Goal: Task Accomplishment & Management: Manage account settings

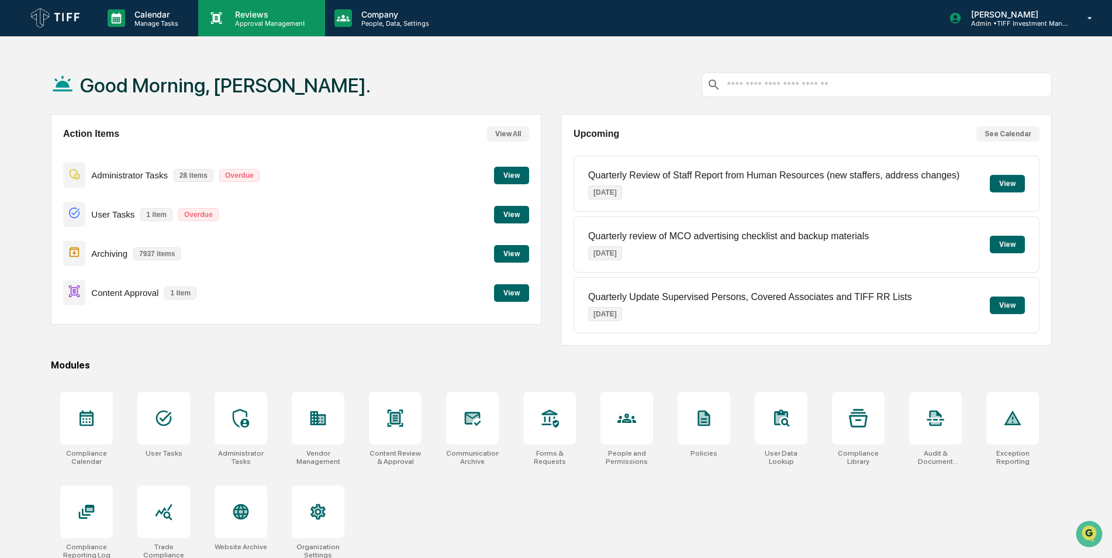
click at [218, 22] on icon at bounding box center [216, 18] width 11 height 12
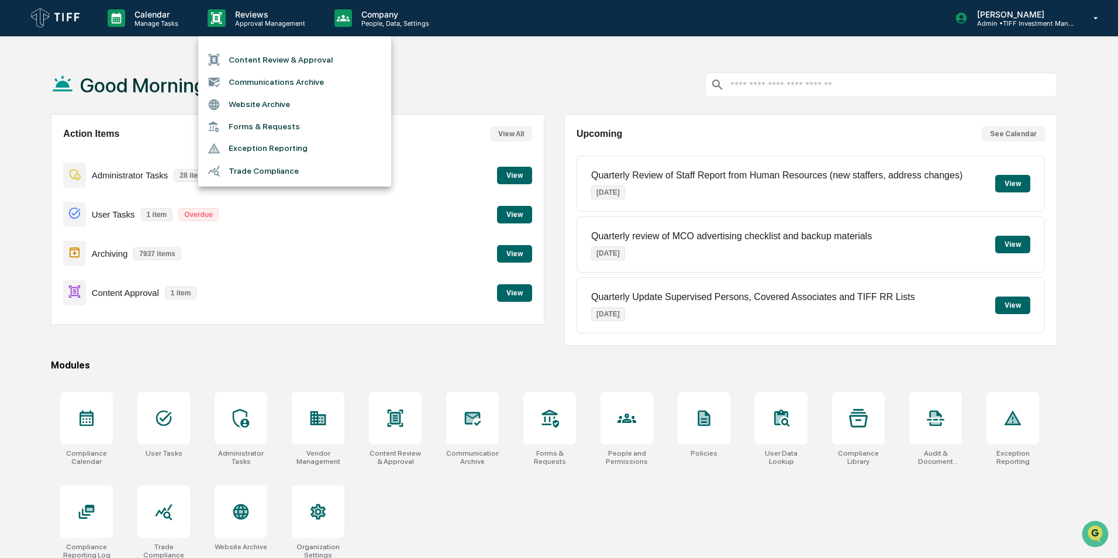
click at [282, 63] on li "Content Review & Approval" at bounding box center [294, 60] width 193 height 22
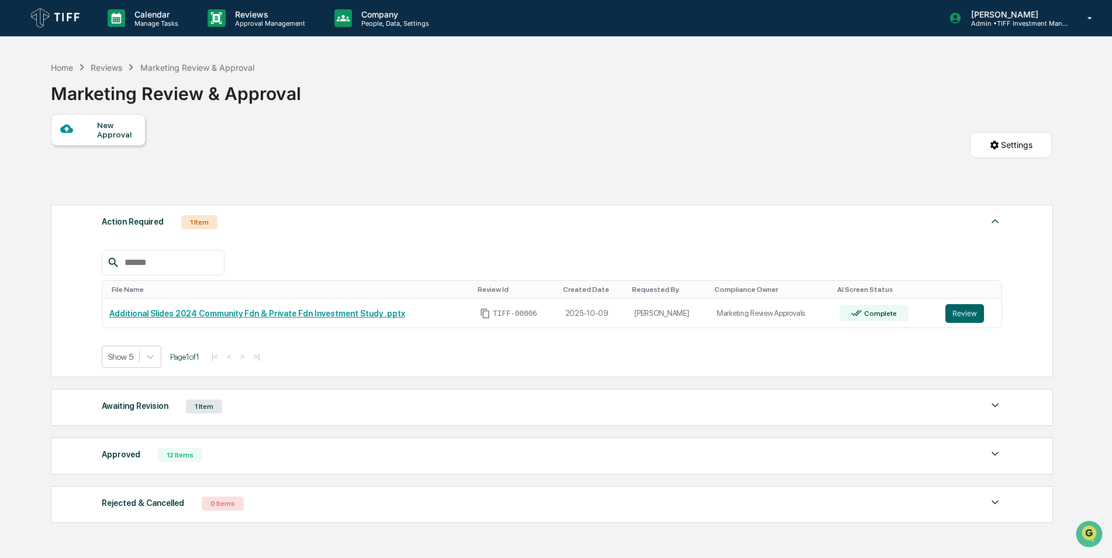
click at [306, 242] on div "File Name Review Id Created Date Requested By Compliance Owner AI Screen Status…" at bounding box center [552, 300] width 901 height 136
click at [196, 224] on div "1 Item" at bounding box center [199, 222] width 36 height 14
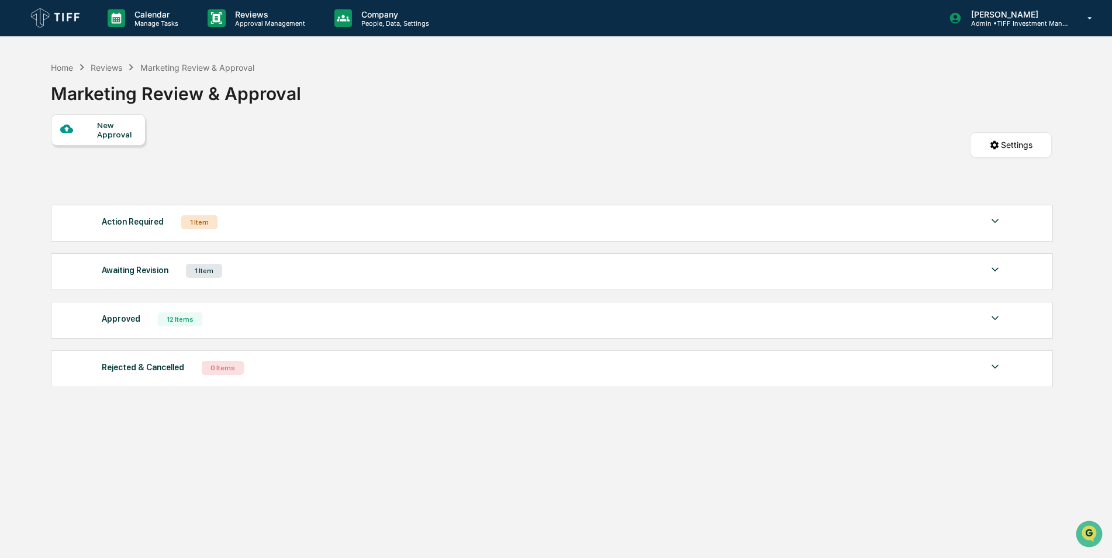
click at [196, 224] on div "1 Item" at bounding box center [199, 222] width 36 height 14
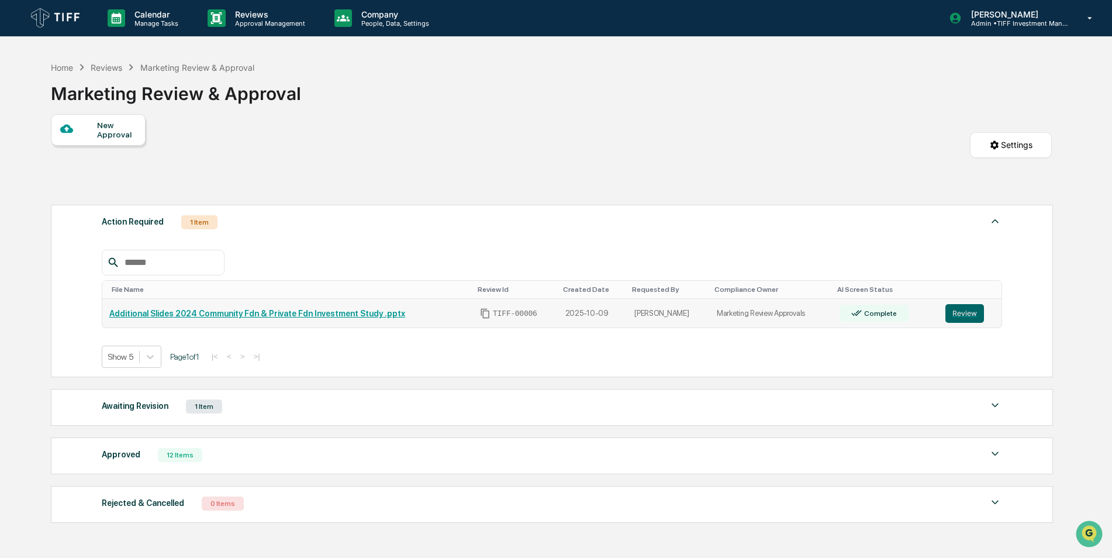
click at [191, 310] on link "Additional Slides 2024 Community Fdn & Private Fdn Investment Study .pptx" at bounding box center [257, 313] width 296 height 9
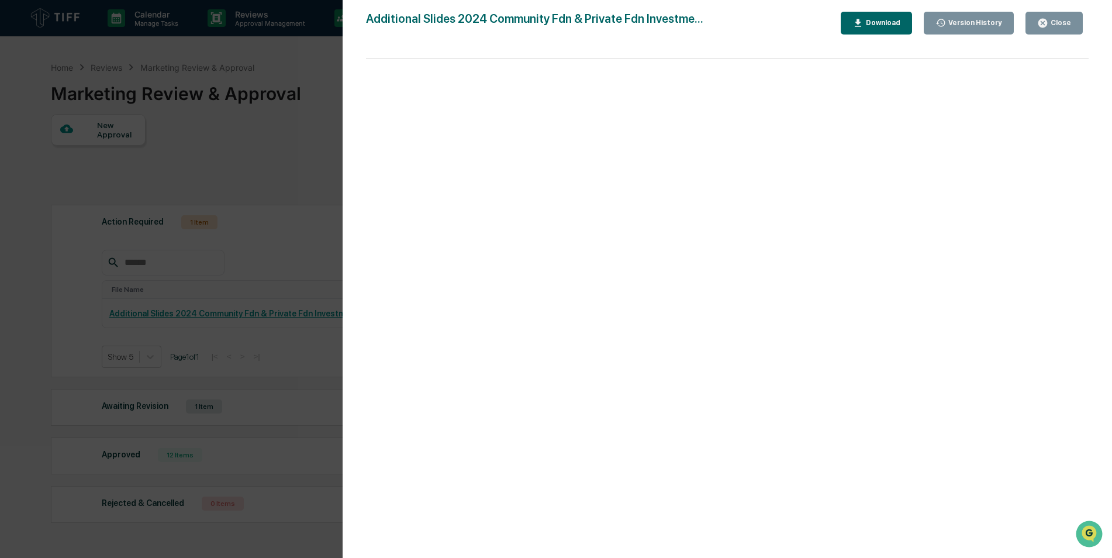
click at [1062, 25] on div "Close" at bounding box center [1059, 23] width 23 height 8
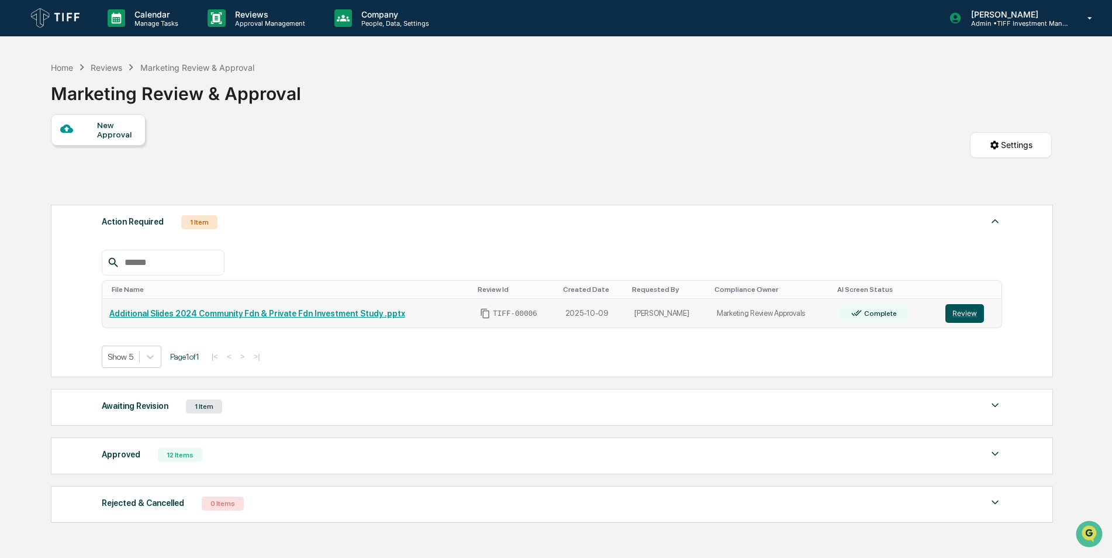
click at [961, 312] on button "Review" at bounding box center [964, 313] width 39 height 19
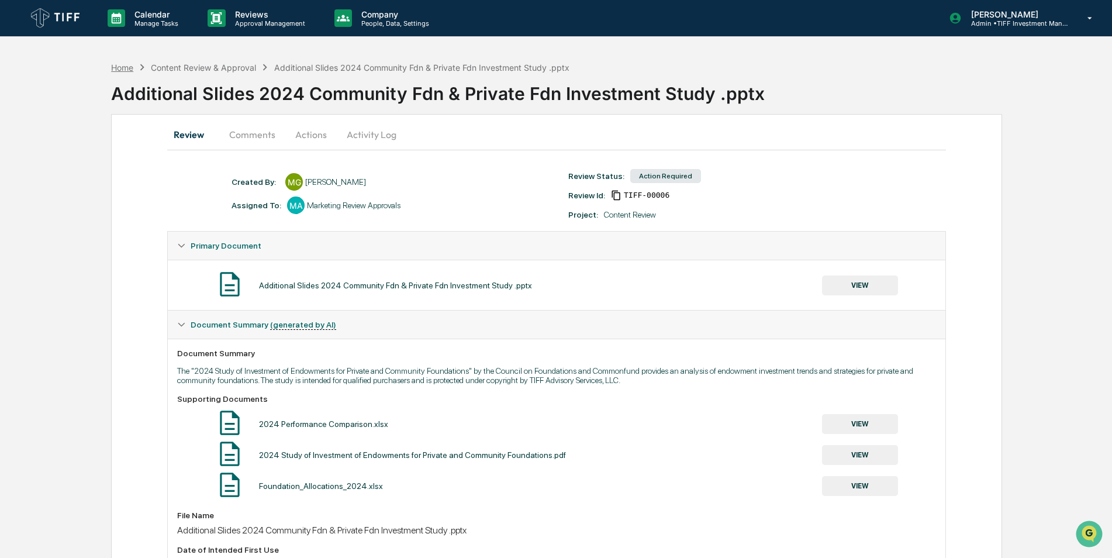
click at [125, 63] on div "Home" at bounding box center [122, 68] width 22 height 10
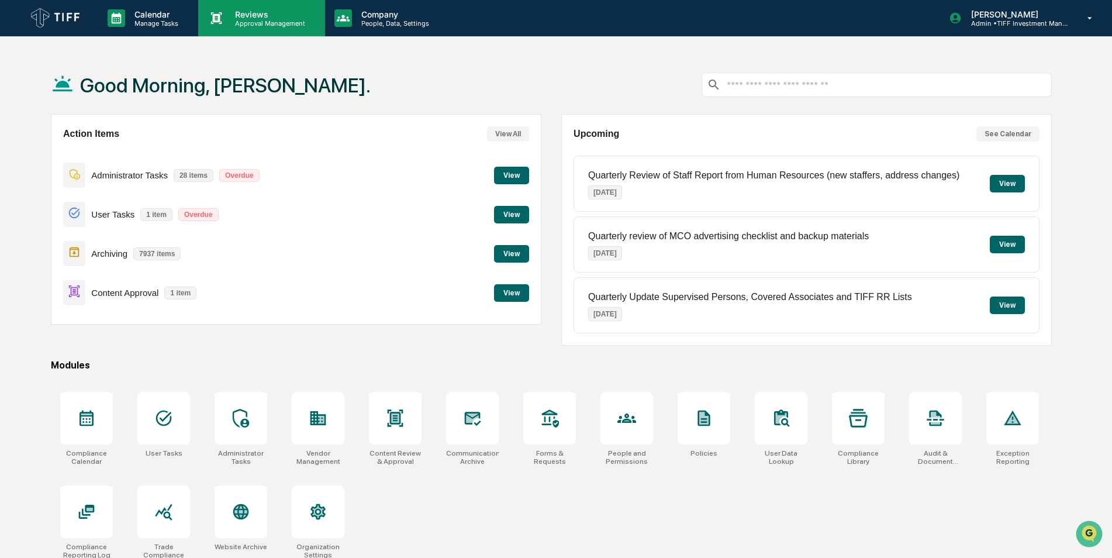
click at [262, 20] on p "Approval Management" at bounding box center [268, 23] width 85 height 8
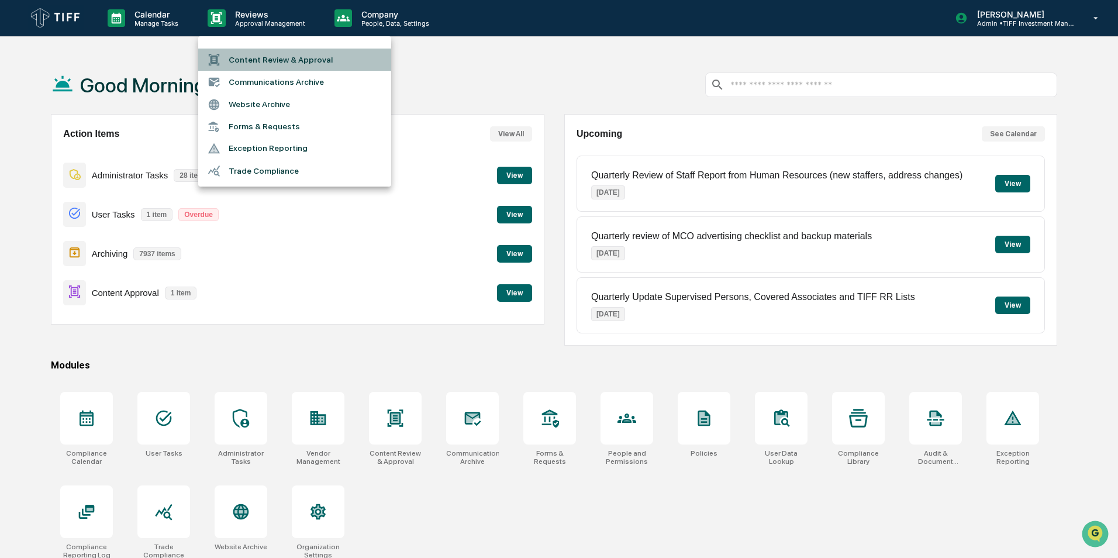
click at [263, 55] on li "Content Review & Approval" at bounding box center [294, 60] width 193 height 22
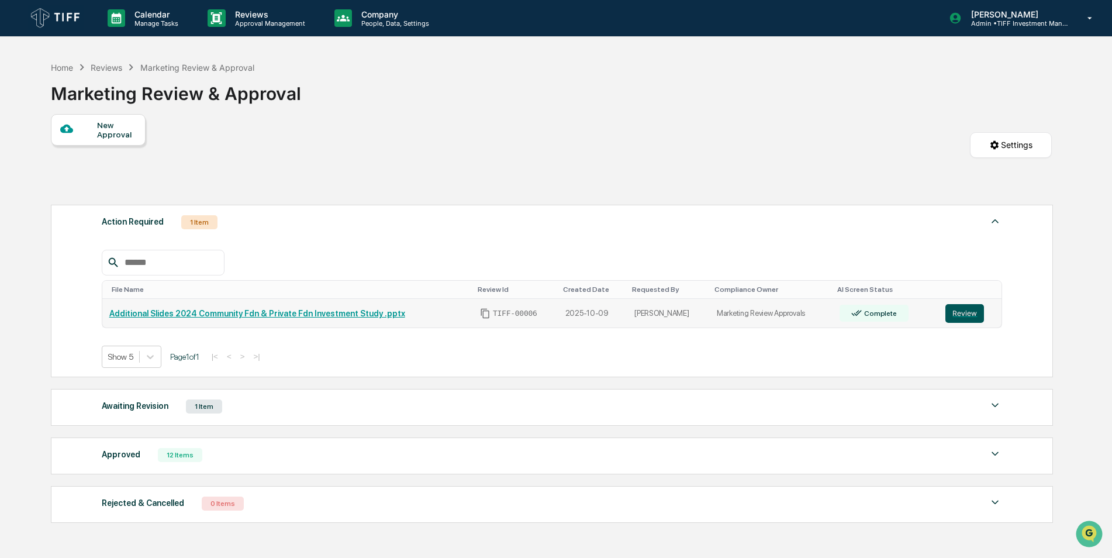
click at [957, 314] on button "Review" at bounding box center [964, 313] width 39 height 19
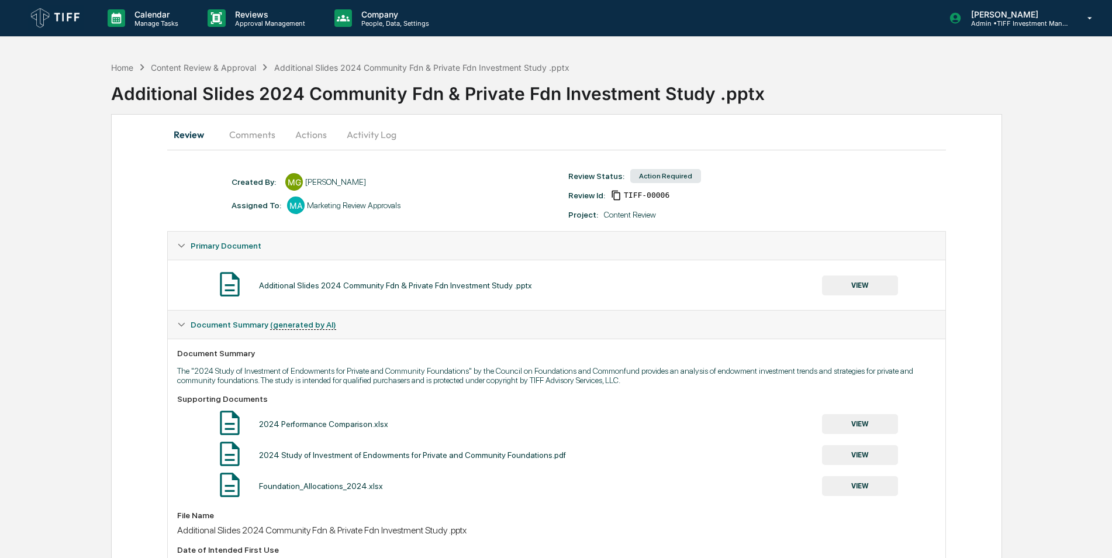
click at [254, 125] on button "Comments" at bounding box center [252, 134] width 65 height 28
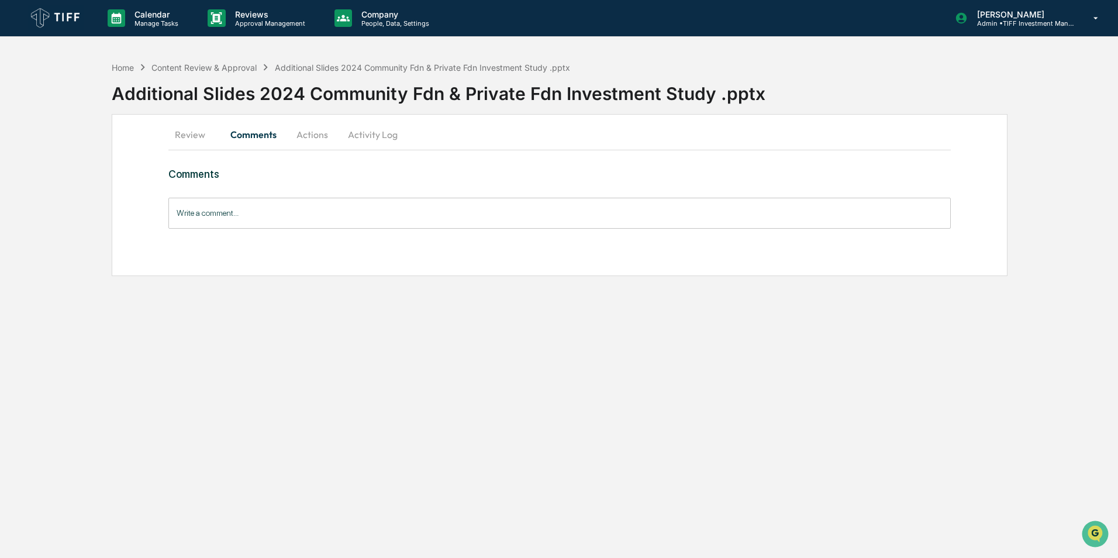
click at [316, 133] on button "Actions" at bounding box center [312, 134] width 53 height 28
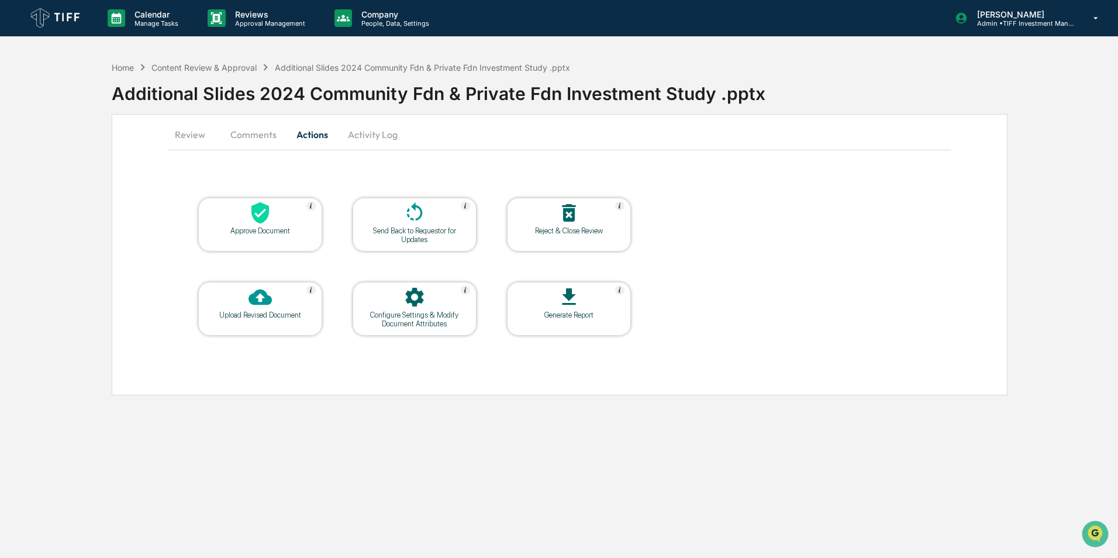
click at [364, 130] on button "Activity Log" at bounding box center [373, 134] width 68 height 28
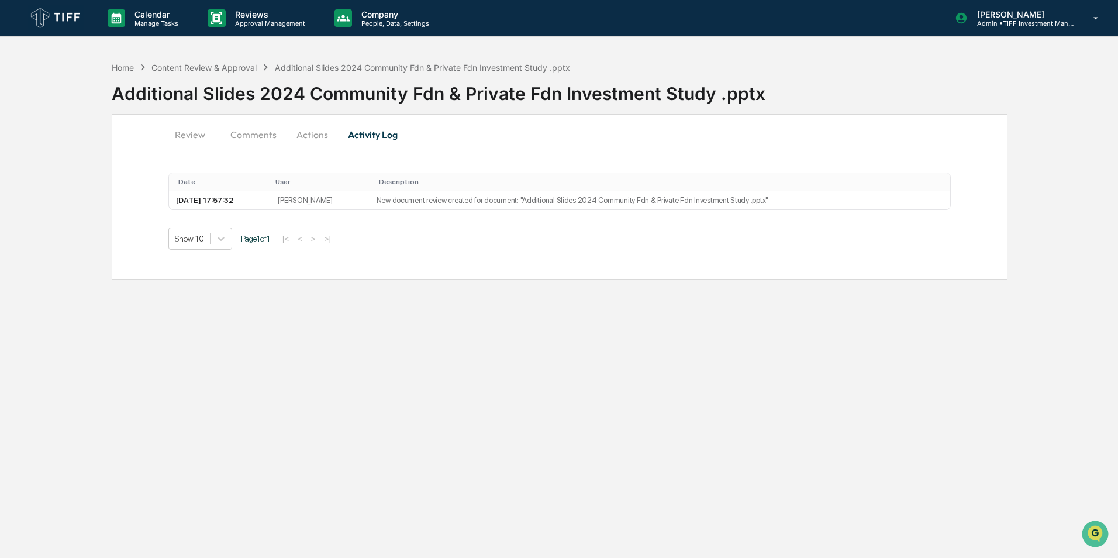
click at [67, 15] on img at bounding box center [56, 18] width 56 height 26
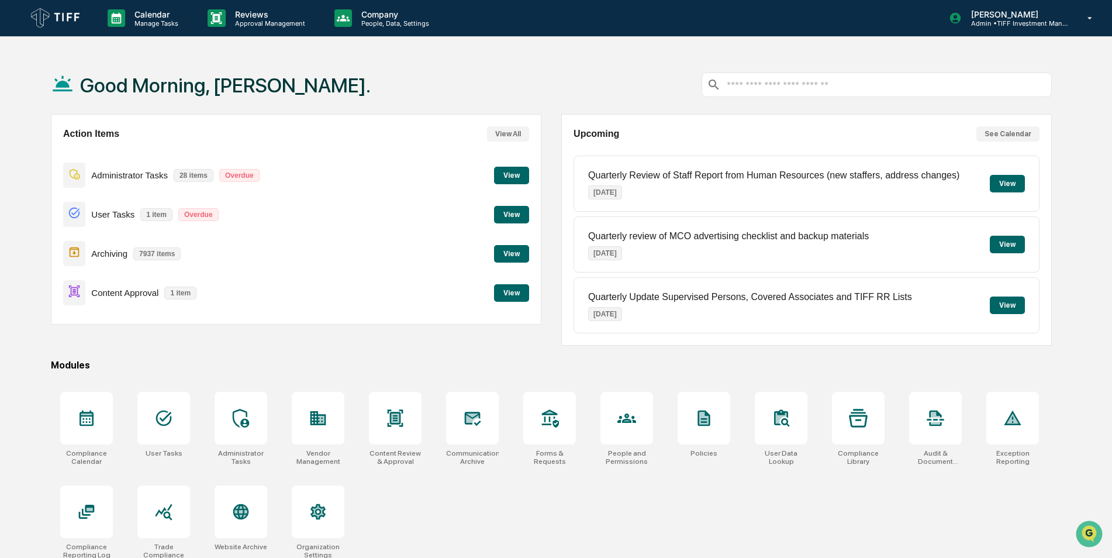
click at [572, 67] on div "Good Morning, [PERSON_NAME]." at bounding box center [551, 85] width 1001 height 58
click at [149, 24] on p "Manage Tasks" at bounding box center [154, 23] width 59 height 8
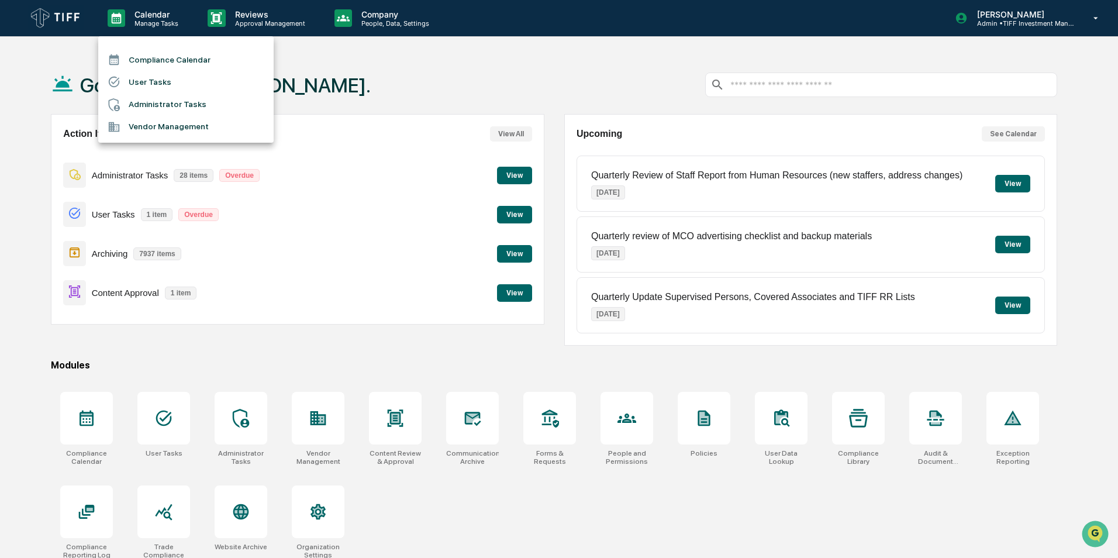
click at [177, 50] on li "Compliance Calendar" at bounding box center [185, 60] width 175 height 22
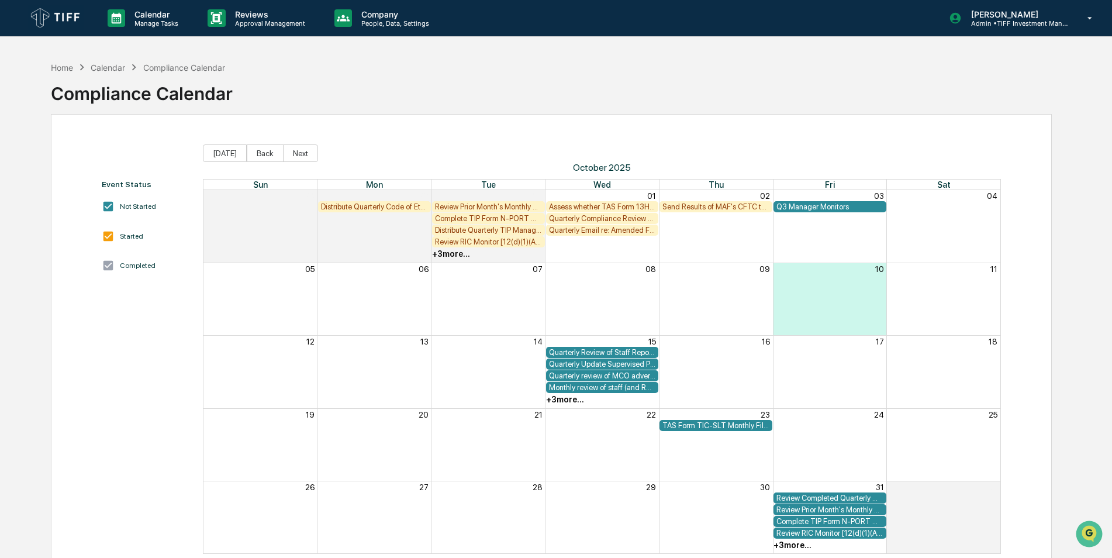
click at [557, 405] on div "+ 3 more..." at bounding box center [603, 400] width 114 height 12
click at [561, 400] on div "+ 3 more..." at bounding box center [565, 399] width 38 height 9
click at [1057, 307] on div "Home Calendar Compliance Calendar Compliance Calendar Event Status Not Started …" at bounding box center [551, 335] width 1036 height 558
click at [954, 276] on div "Month View" at bounding box center [943, 299] width 114 height 72
click at [947, 273] on div "11" at bounding box center [944, 268] width 114 height 11
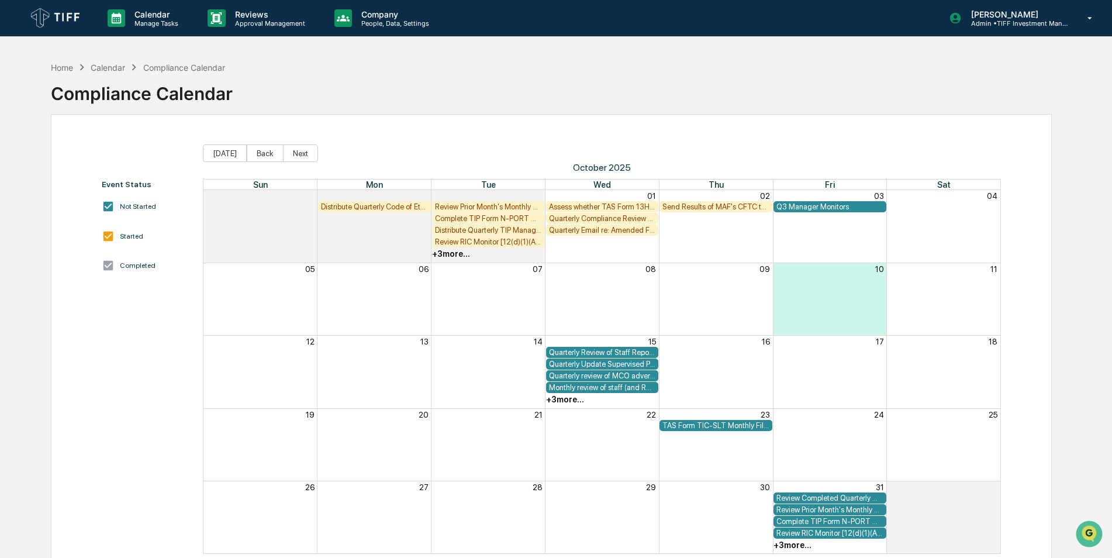
click at [947, 273] on div "11" at bounding box center [944, 268] width 114 height 11
click at [145, 26] on p "Manage Tasks" at bounding box center [154, 23] width 59 height 8
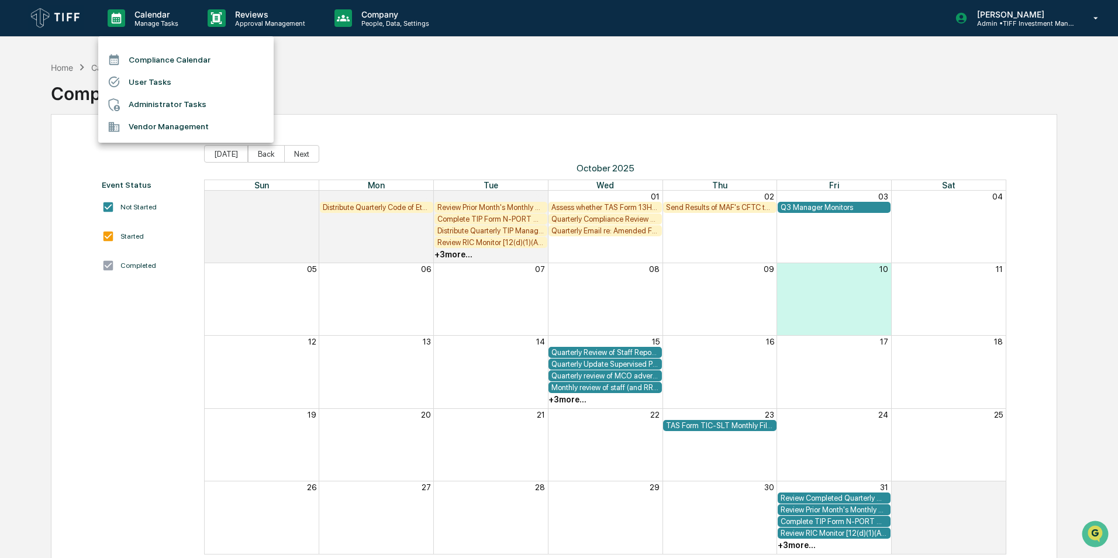
click at [126, 56] on div at bounding box center [118, 59] width 21 height 13
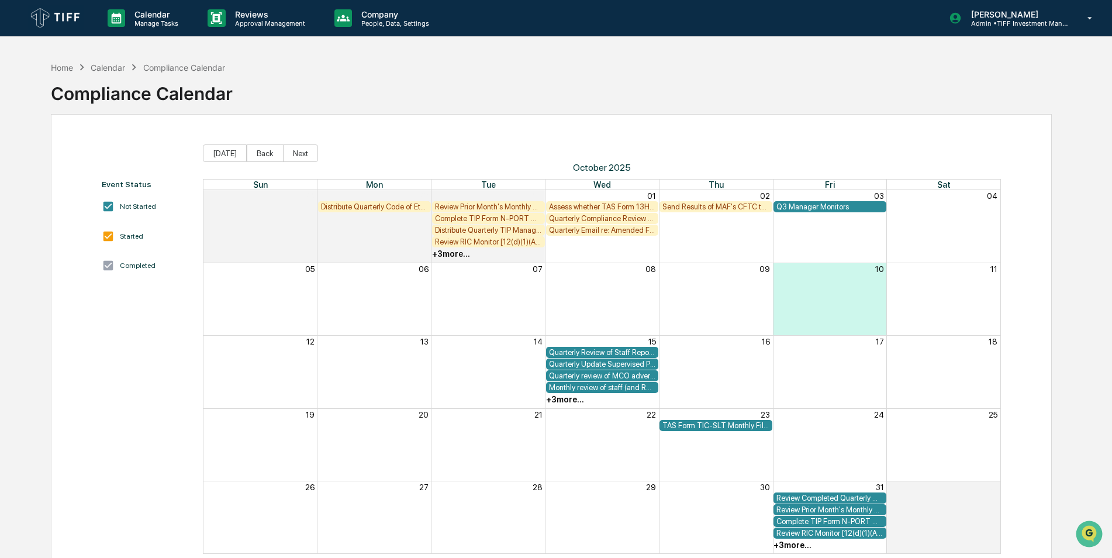
click at [111, 63] on div "Calendar" at bounding box center [108, 68] width 34 height 10
click at [109, 68] on div "Calendar" at bounding box center [108, 68] width 34 height 10
click at [112, 68] on div "Calendar" at bounding box center [108, 68] width 34 height 10
click at [54, 68] on div "Home" at bounding box center [62, 68] width 22 height 10
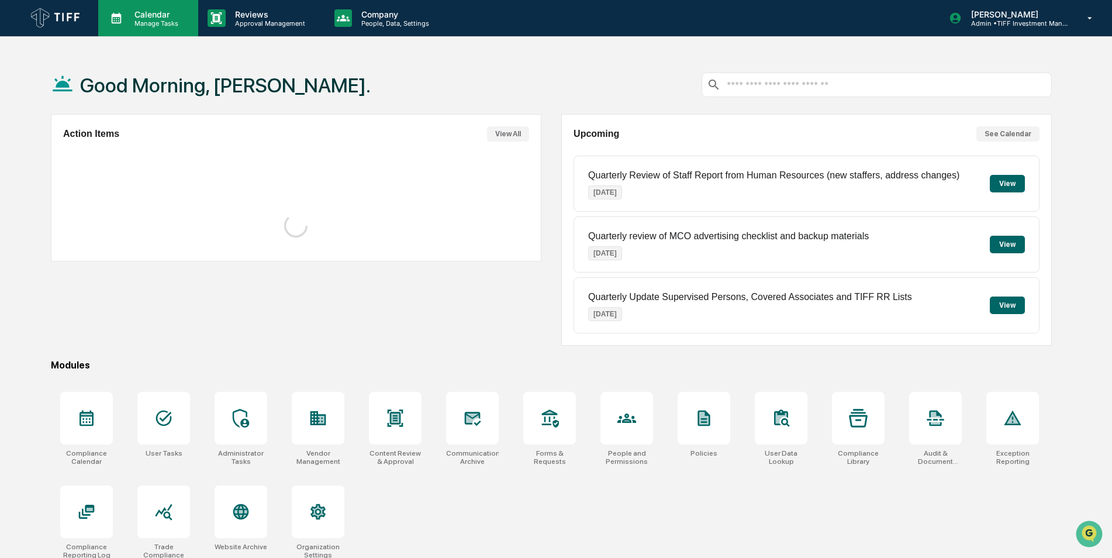
click at [154, 22] on p "Manage Tasks" at bounding box center [154, 23] width 59 height 8
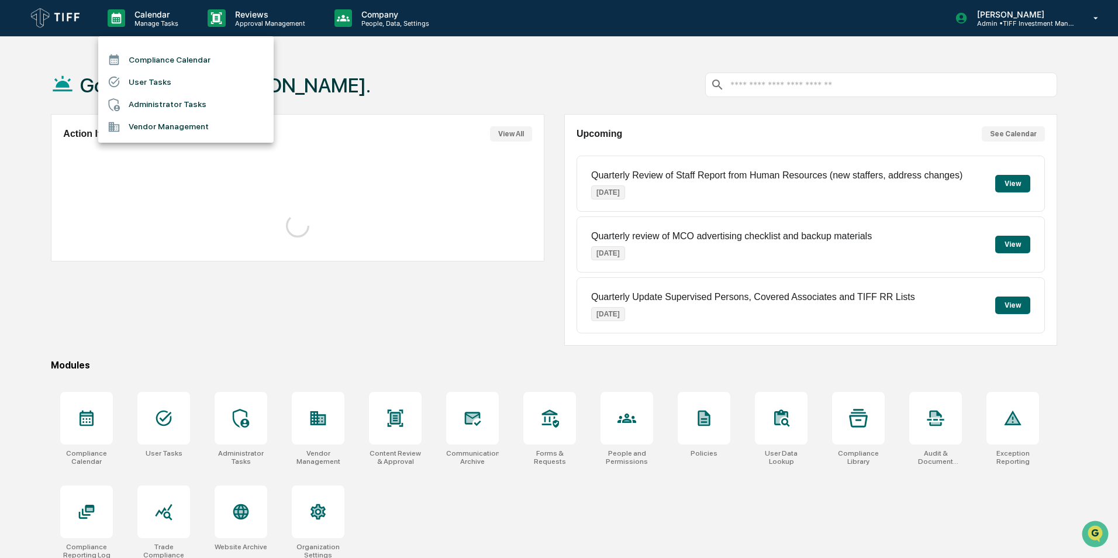
click at [187, 68] on li "Compliance Calendar" at bounding box center [185, 60] width 175 height 22
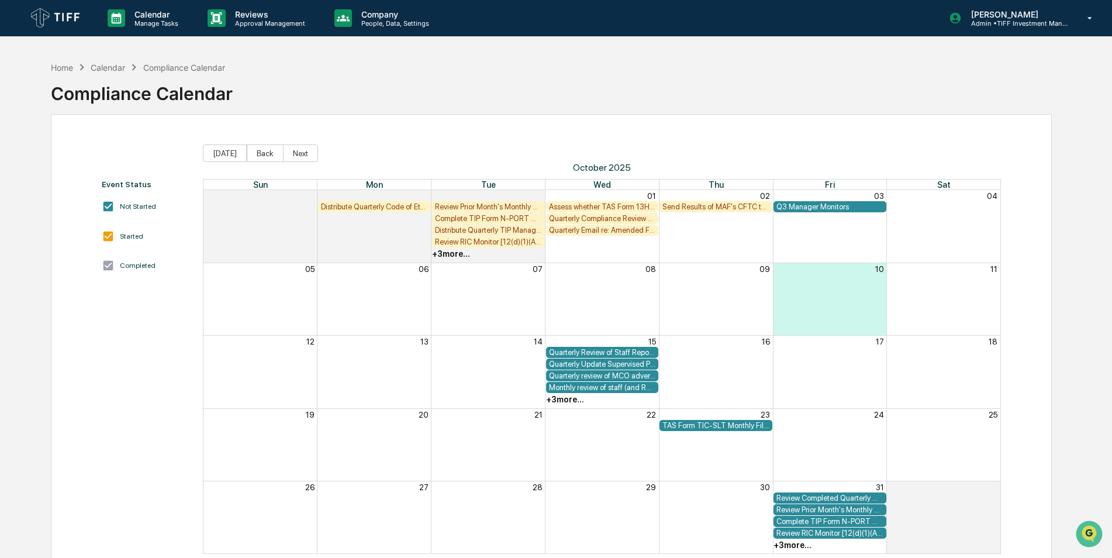
click at [154, 93] on div "Compliance Calendar" at bounding box center [142, 89] width 182 height 30
click at [111, 69] on div "Calendar" at bounding box center [108, 68] width 34 height 10
drag, startPoint x: 419, startPoint y: 81, endPoint x: 489, endPoint y: 87, distance: 70.4
click at [422, 82] on div "Home Calendar Compliance Calendar Compliance Calendar" at bounding box center [551, 85] width 1001 height 58
click at [459, 111] on div "Home Calendar Compliance Calendar Compliance Calendar" at bounding box center [551, 85] width 1001 height 58
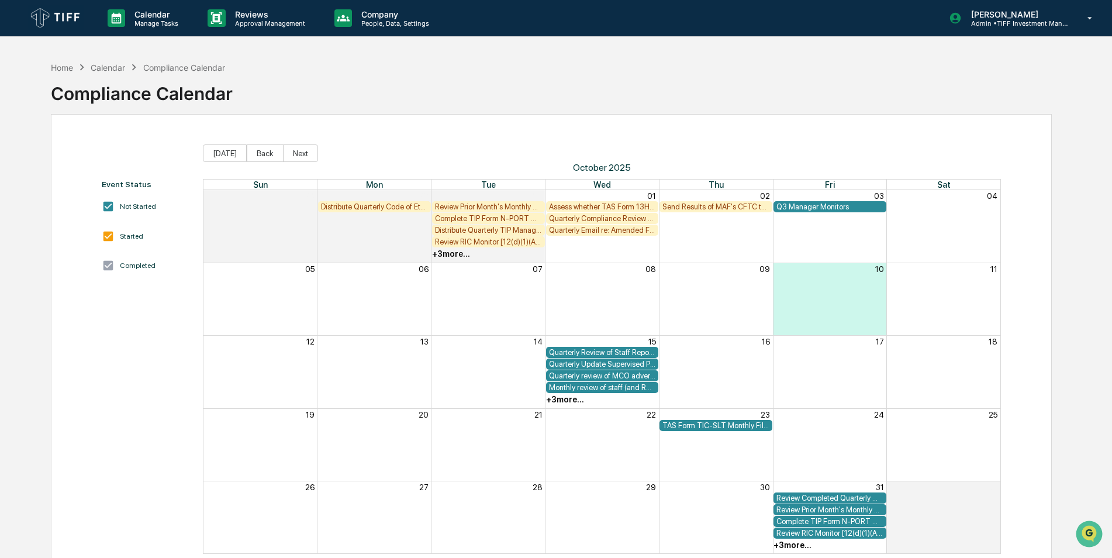
click at [122, 71] on div "Calendar" at bounding box center [108, 68] width 34 height 10
click at [71, 70] on div "Home" at bounding box center [62, 68] width 22 height 10
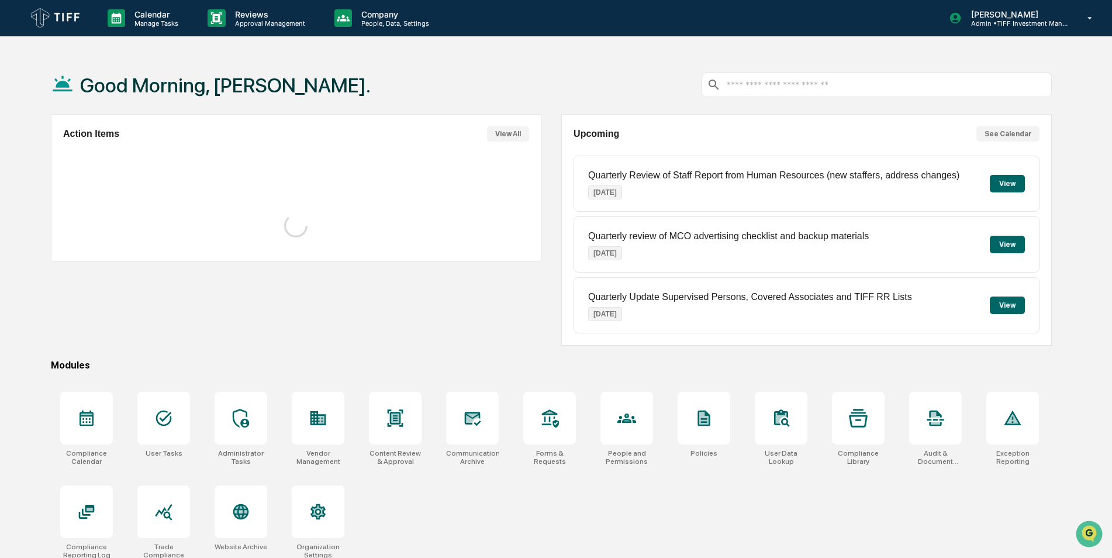
scroll to position [56, 0]
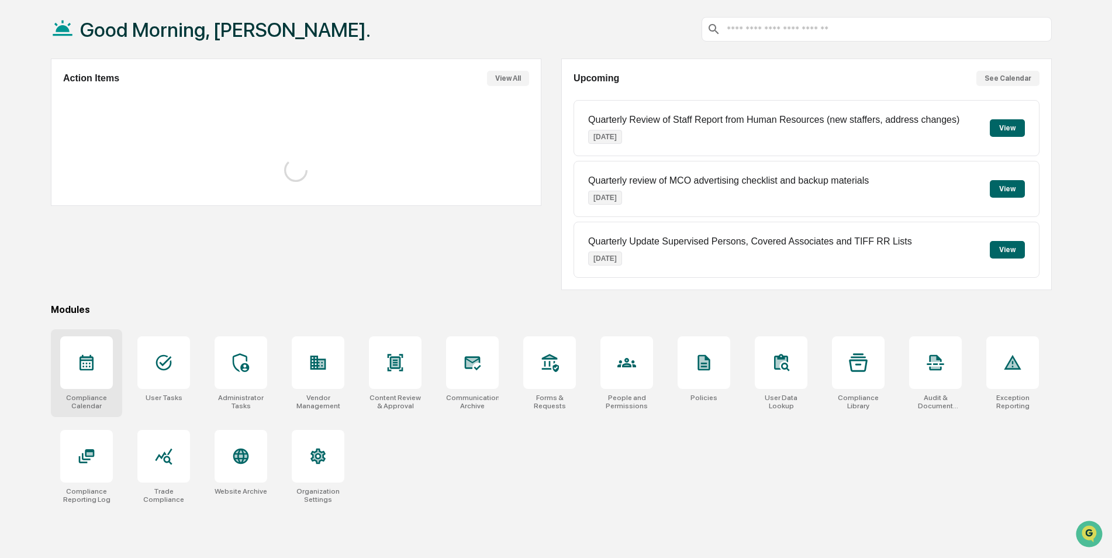
click at [96, 374] on div at bounding box center [86, 362] width 53 height 53
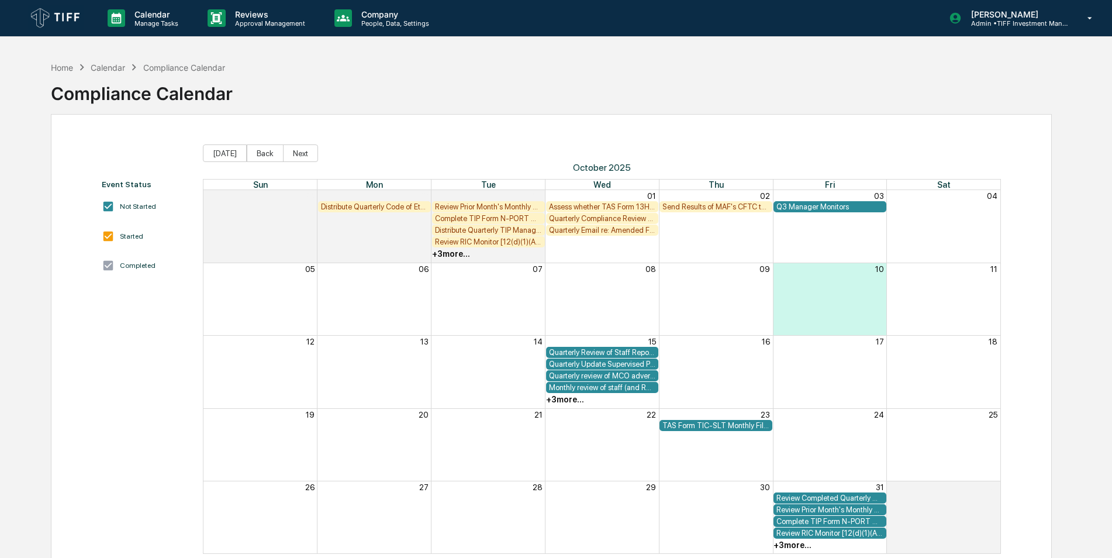
click at [132, 66] on icon at bounding box center [133, 67] width 13 height 13
click at [107, 67] on div "Calendar" at bounding box center [108, 68] width 34 height 10
drag, startPoint x: 107, startPoint y: 67, endPoint x: 113, endPoint y: 71, distance: 7.3
click at [113, 71] on div "Calendar" at bounding box center [108, 68] width 34 height 10
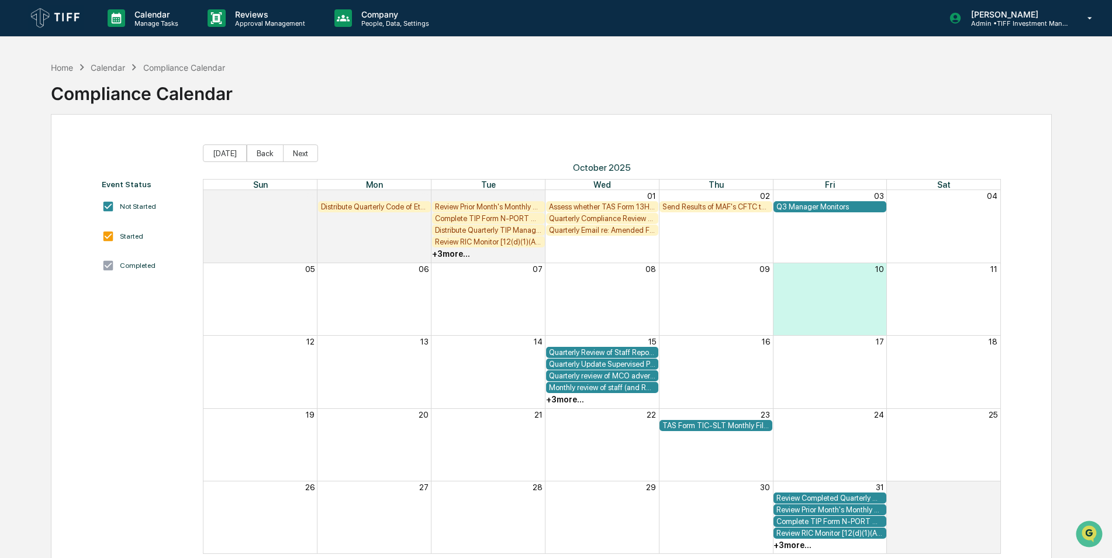
click at [113, 67] on div "Calendar" at bounding box center [108, 68] width 34 height 10
click at [704, 122] on div "Event Status Not Started Started Completed Today Back Next October 2025 Sun Mon…" at bounding box center [551, 349] width 1001 height 471
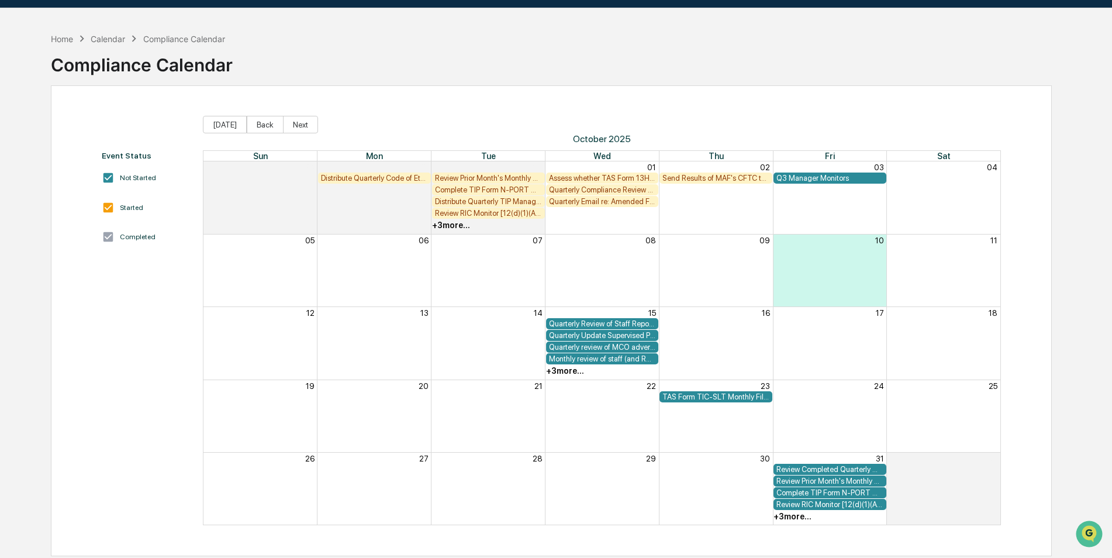
scroll to position [56, 0]
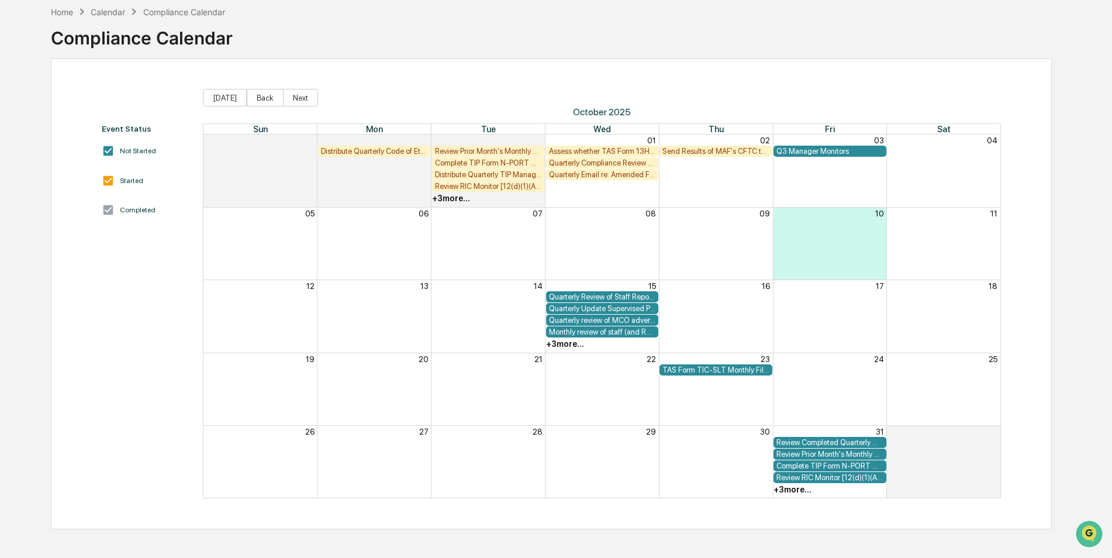
drag, startPoint x: 826, startPoint y: 229, endPoint x: 944, endPoint y: 218, distance: 118.6
click at [944, 218] on div "11" at bounding box center [944, 213] width 114 height 11
click at [934, 221] on div "Month View" at bounding box center [943, 244] width 114 height 72
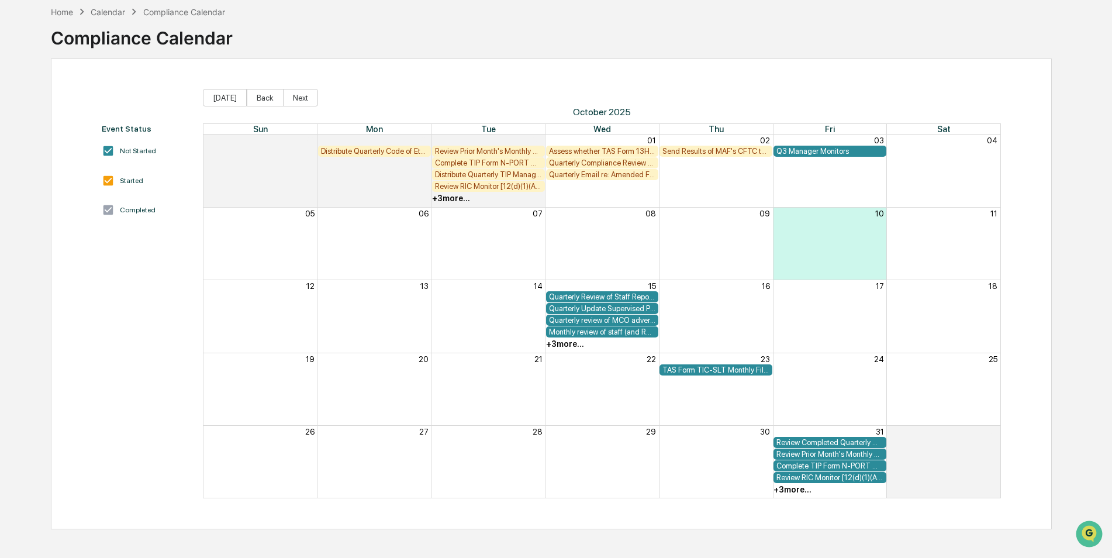
click at [934, 221] on div "Month View" at bounding box center [943, 244] width 114 height 72
click at [934, 222] on div "Month View" at bounding box center [943, 244] width 114 height 72
click at [571, 344] on div "+ 3 more..." at bounding box center [565, 343] width 38 height 9
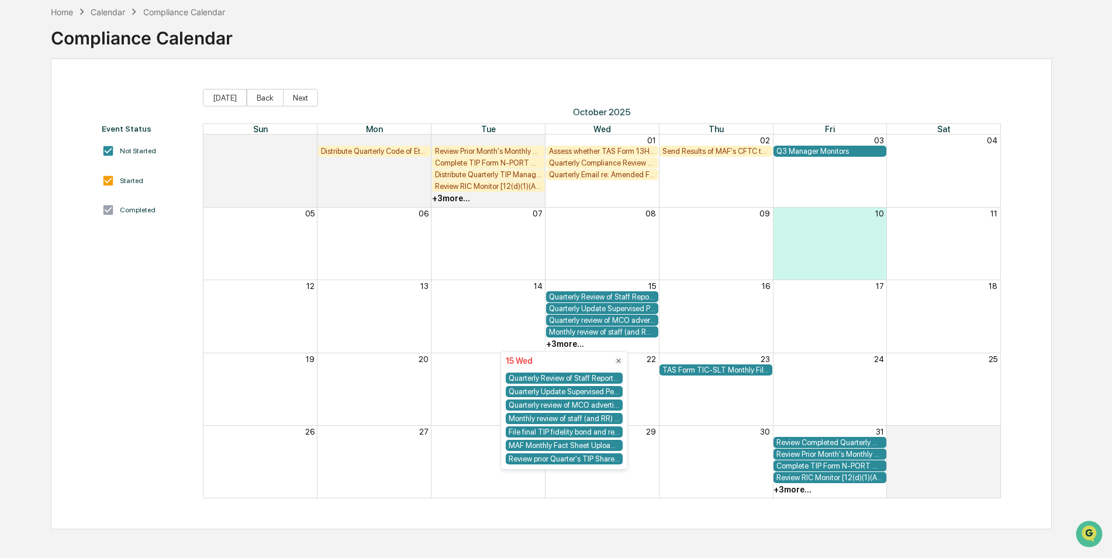
click at [1069, 291] on div "Home Calendar Compliance Calendar Compliance Calendar Event Status Not Started …" at bounding box center [556, 279] width 1112 height 558
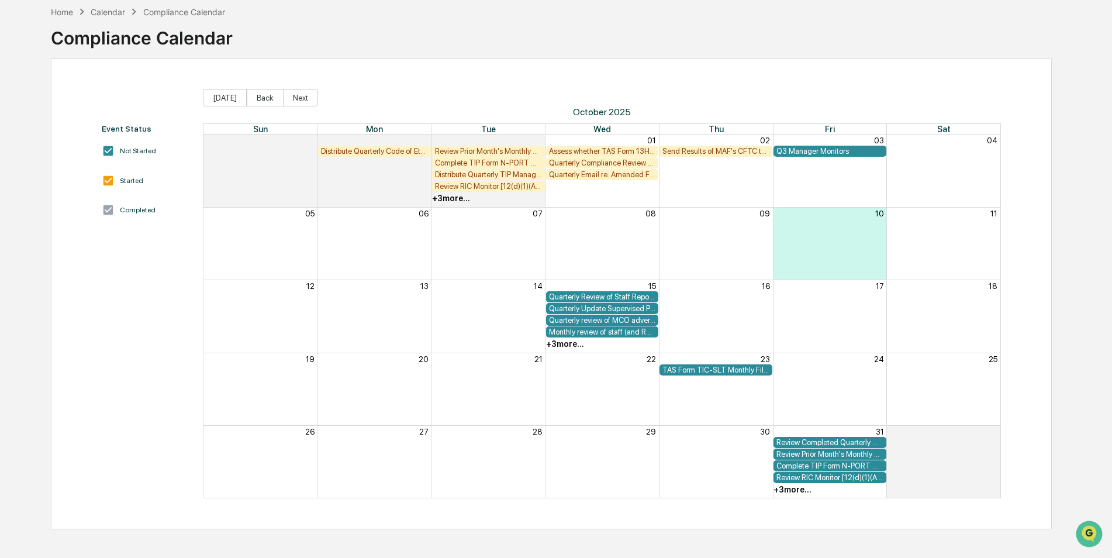
click at [789, 489] on div "+ 3 more..." at bounding box center [793, 489] width 38 height 9
click at [1068, 439] on div "Home Calendar Compliance Calendar Compliance Calendar Event Status Not Started …" at bounding box center [551, 279] width 1036 height 558
